Goal: Task Accomplishment & Management: Complete application form

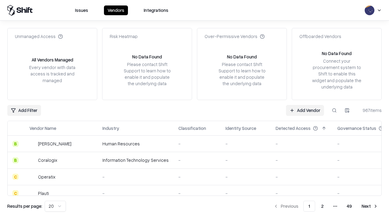
click at [305, 110] on link "Add Vendor" at bounding box center [305, 110] width 38 height 11
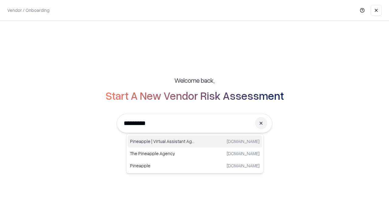
click at [195, 141] on div "Pineapple | Virtual Assistant Agency [DOMAIN_NAME]" at bounding box center [195, 141] width 134 height 12
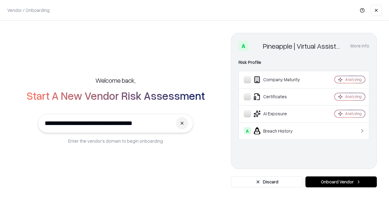
type input "**********"
click at [341, 182] on button "Onboard Vendor" at bounding box center [341, 181] width 71 height 11
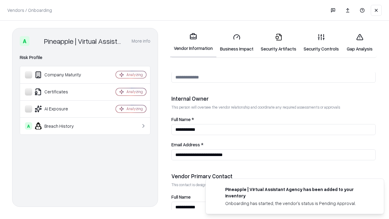
scroll to position [315, 0]
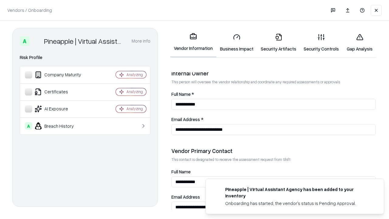
click at [279, 43] on link "Security Artifacts" at bounding box center [278, 43] width 43 height 28
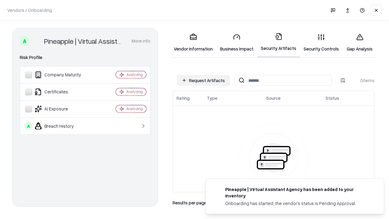
click at [204, 80] on button "Request Artifacts" at bounding box center [203, 80] width 53 height 11
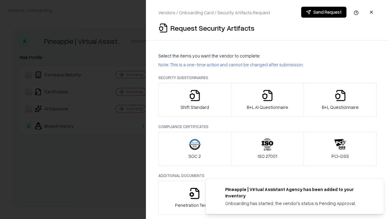
click at [340, 100] on icon "button" at bounding box center [341, 95] width 12 height 12
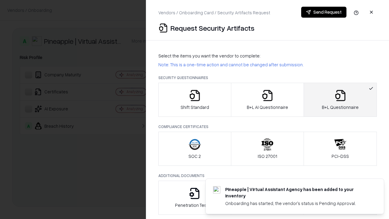
click at [267, 100] on icon "button" at bounding box center [268, 95] width 12 height 12
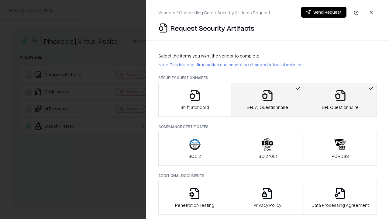
click at [324, 12] on button "Send Request" at bounding box center [323, 12] width 45 height 11
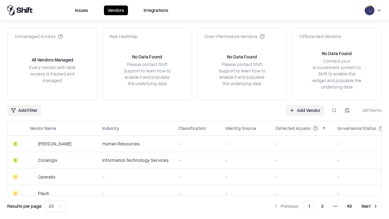
click at [335, 110] on button at bounding box center [334, 110] width 11 height 11
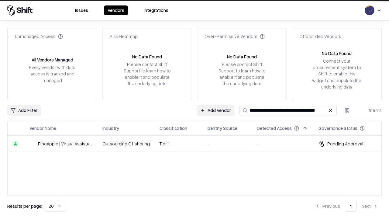
type input "**********"
click at [198, 144] on td "Tier 1" at bounding box center [178, 144] width 47 height 16
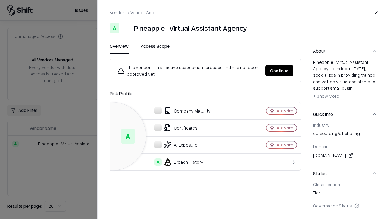
click at [280, 71] on button "Continue" at bounding box center [280, 70] width 28 height 11
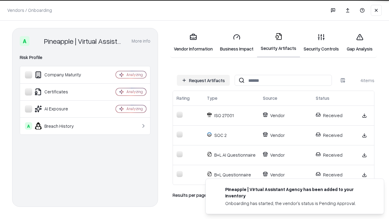
click at [360, 43] on link "Gap Analysis" at bounding box center [360, 43] width 34 height 28
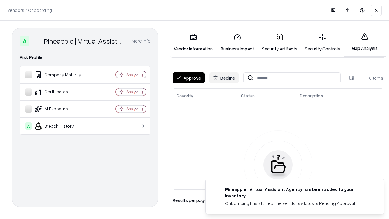
click at [189, 78] on button "Approve" at bounding box center [189, 77] width 32 height 11
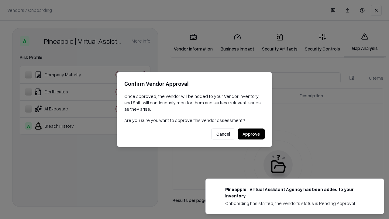
click at [251, 134] on button "Approve" at bounding box center [251, 134] width 27 height 11
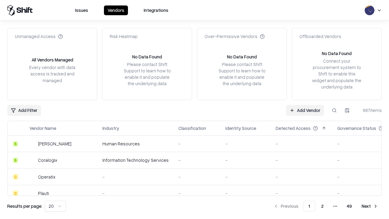
type input "**********"
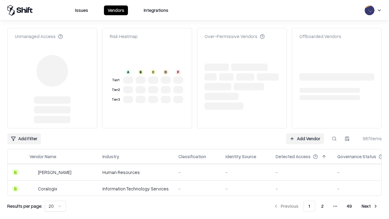
click at [305, 139] on link "Add Vendor" at bounding box center [305, 138] width 38 height 11
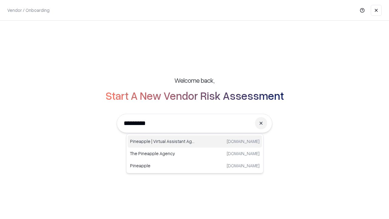
click at [195, 141] on div "Pineapple | Virtual Assistant Agency [DOMAIN_NAME]" at bounding box center [195, 141] width 134 height 12
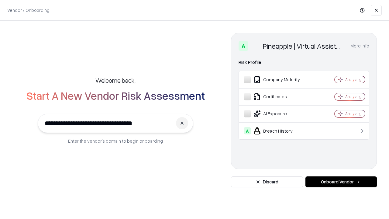
type input "**********"
click at [341, 182] on button "Onboard Vendor" at bounding box center [341, 181] width 71 height 11
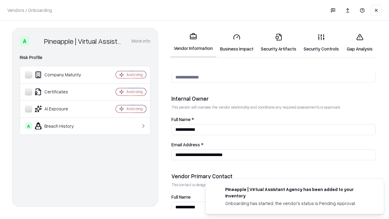
scroll to position [315, 0]
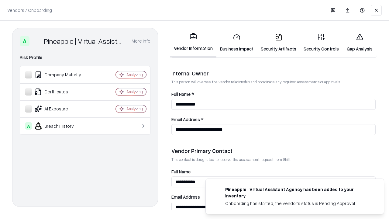
click at [360, 43] on link "Gap Analysis" at bounding box center [360, 43] width 34 height 28
